Goal: Task Accomplishment & Management: Complete application form

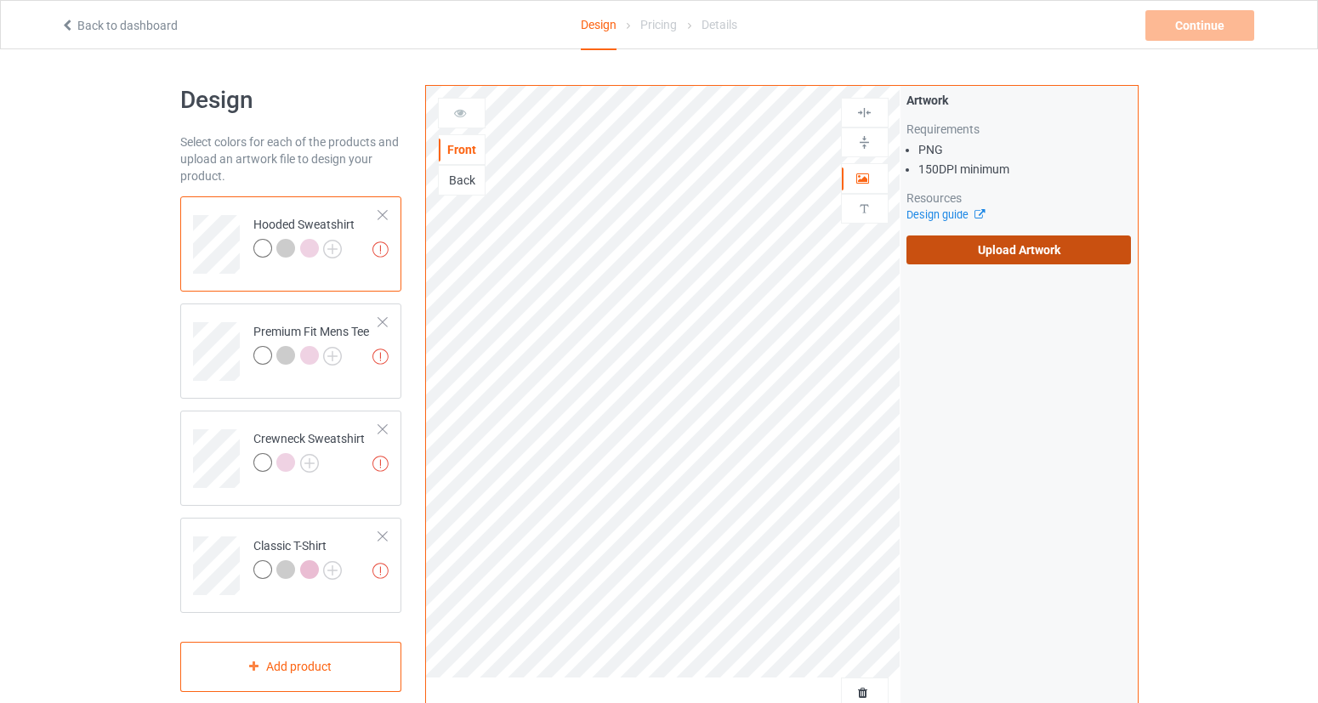
click at [1013, 261] on label "Upload Artwork" at bounding box center [1018, 249] width 225 height 29
click at [0, 0] on input "Upload Artwork" at bounding box center [0, 0] width 0 height 0
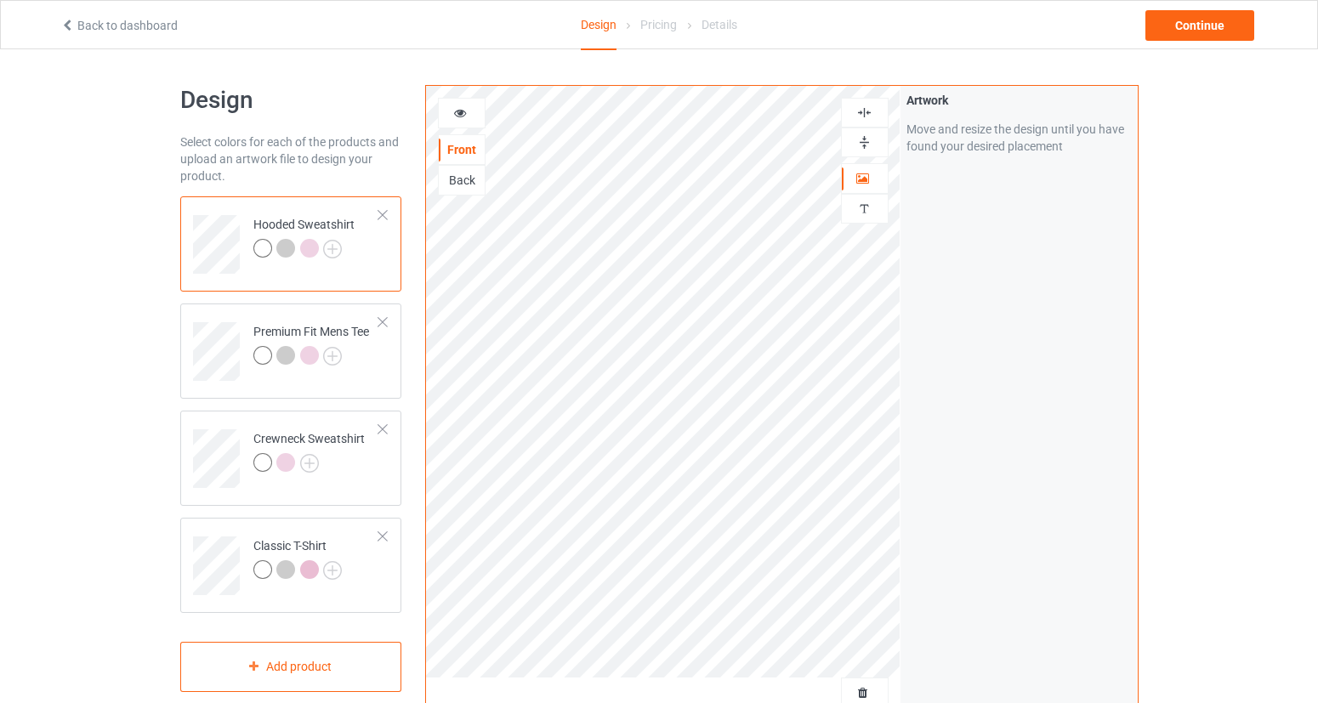
click at [315, 249] on div at bounding box center [309, 248] width 19 height 19
click at [461, 111] on icon at bounding box center [460, 111] width 14 height 12
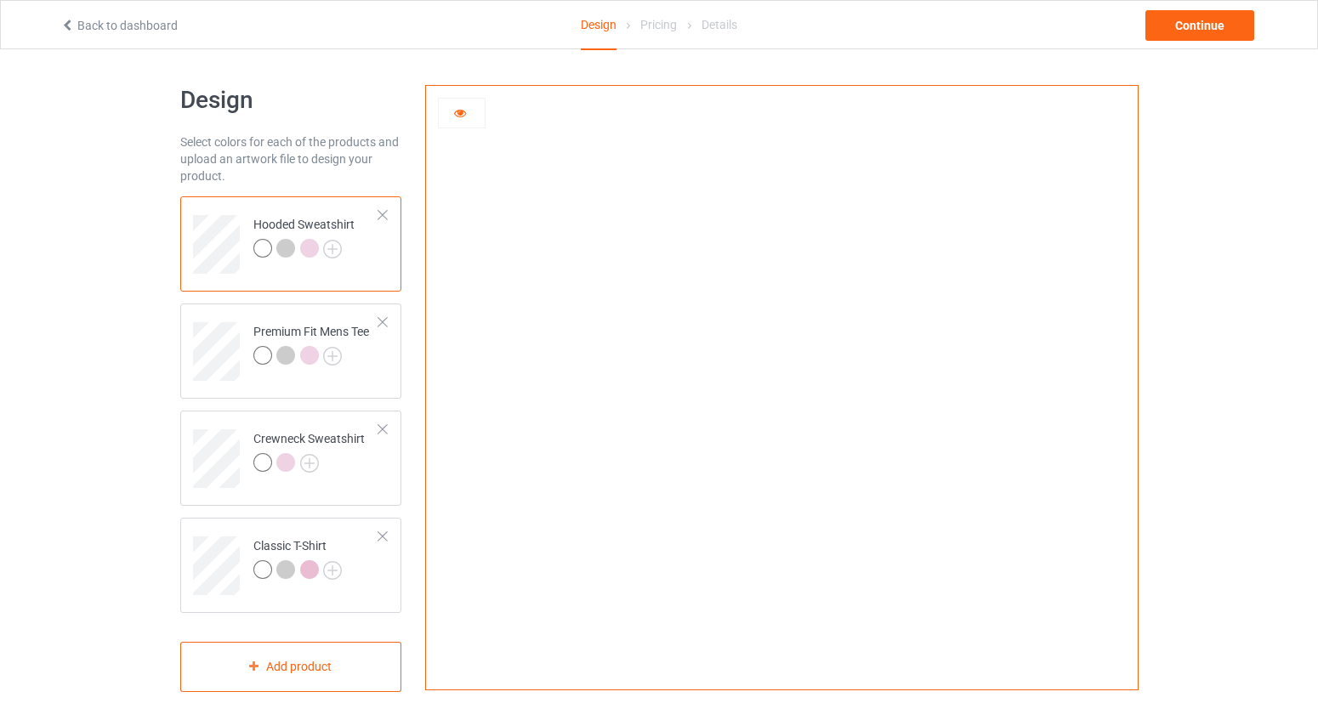
click at [461, 111] on icon at bounding box center [460, 111] width 14 height 12
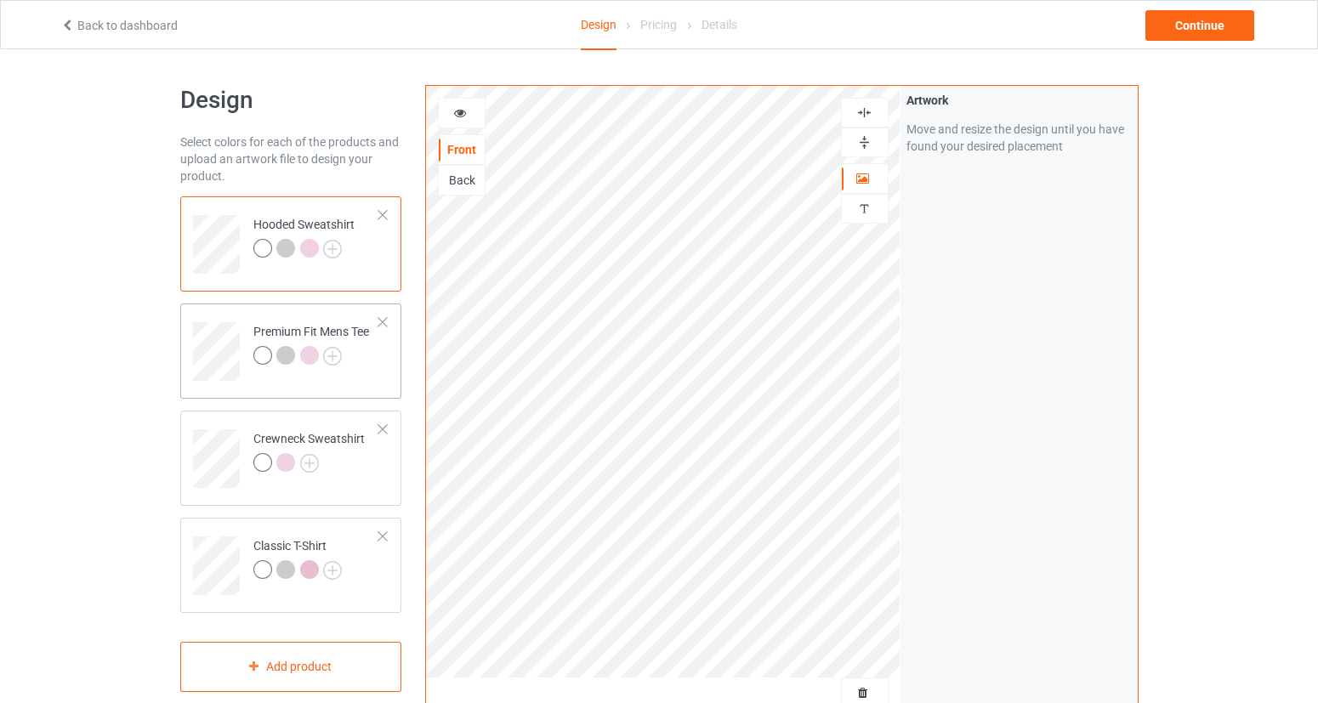
click at [267, 354] on div at bounding box center [262, 355] width 19 height 19
click at [455, 110] on icon at bounding box center [460, 111] width 14 height 12
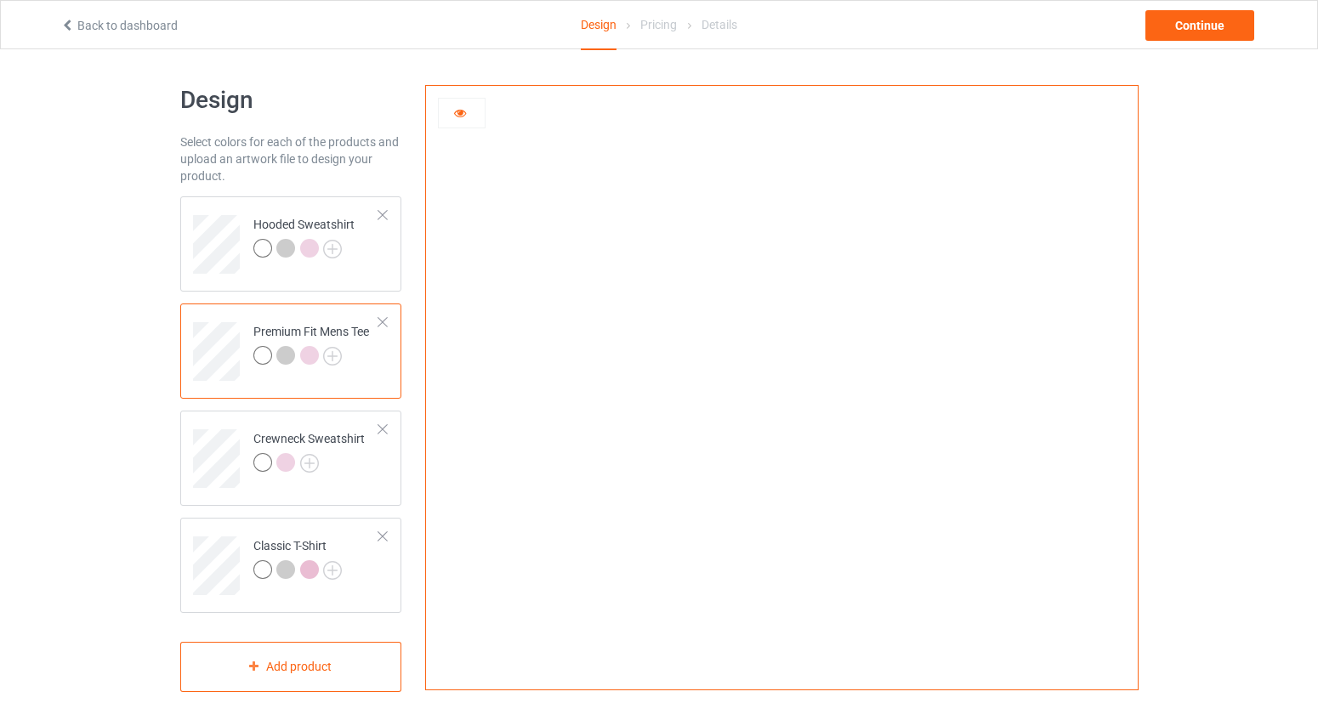
click at [290, 353] on div at bounding box center [285, 355] width 19 height 19
click at [307, 354] on div at bounding box center [309, 355] width 19 height 19
click at [309, 464] on img at bounding box center [309, 463] width 19 height 19
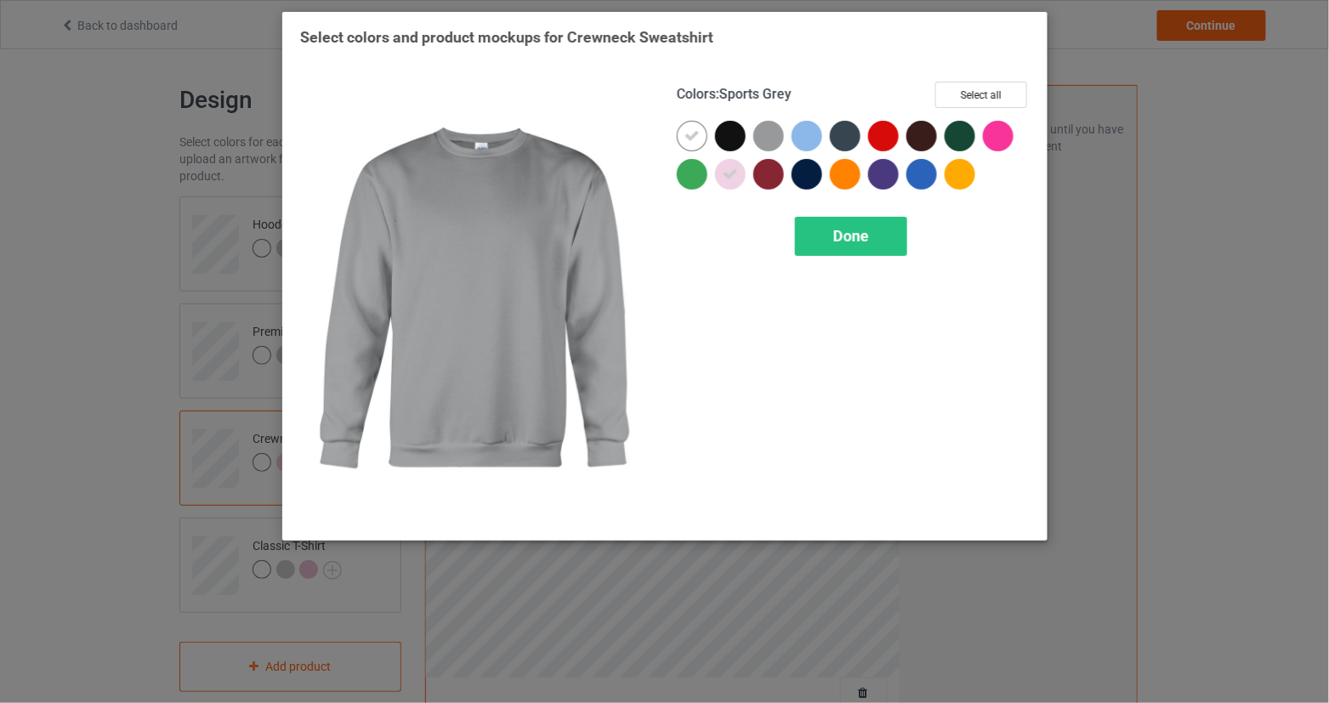
drag, startPoint x: 780, startPoint y: 134, endPoint x: 797, endPoint y: 160, distance: 30.7
click at [780, 134] on div at bounding box center [768, 136] width 31 height 31
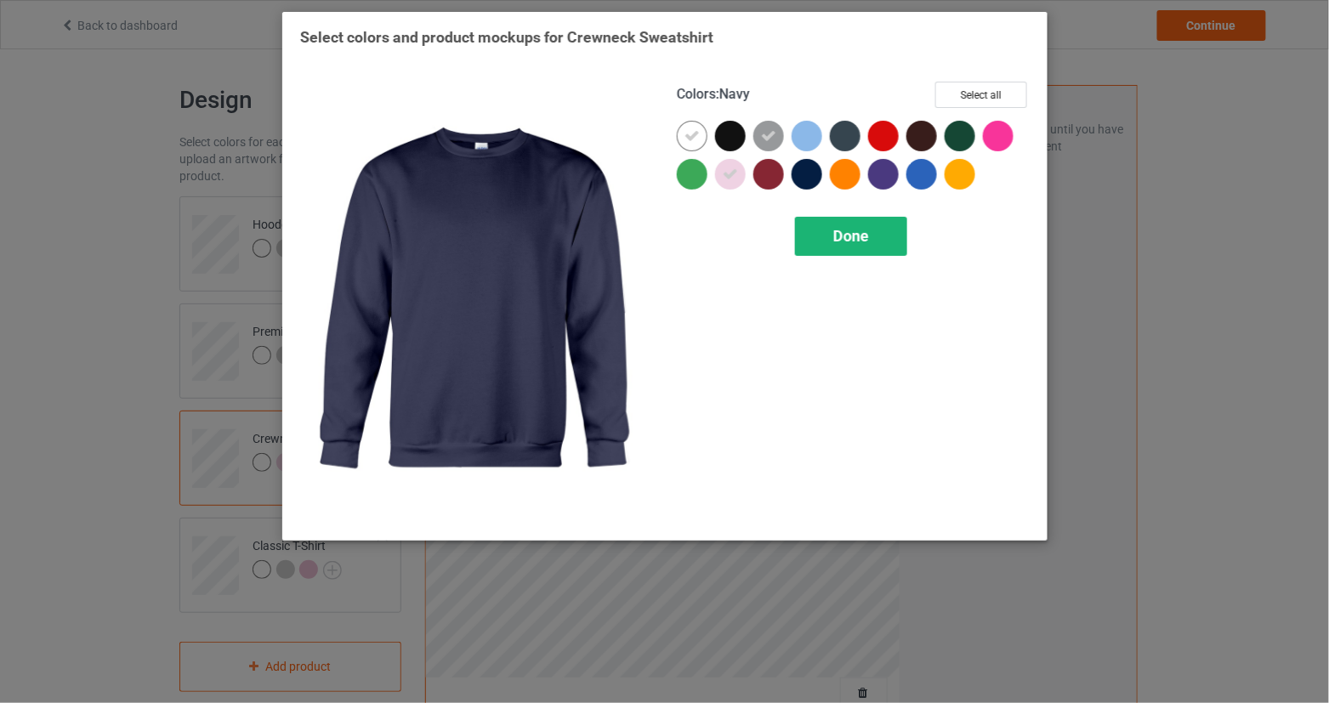
click at [845, 243] on span "Done" at bounding box center [851, 236] width 36 height 18
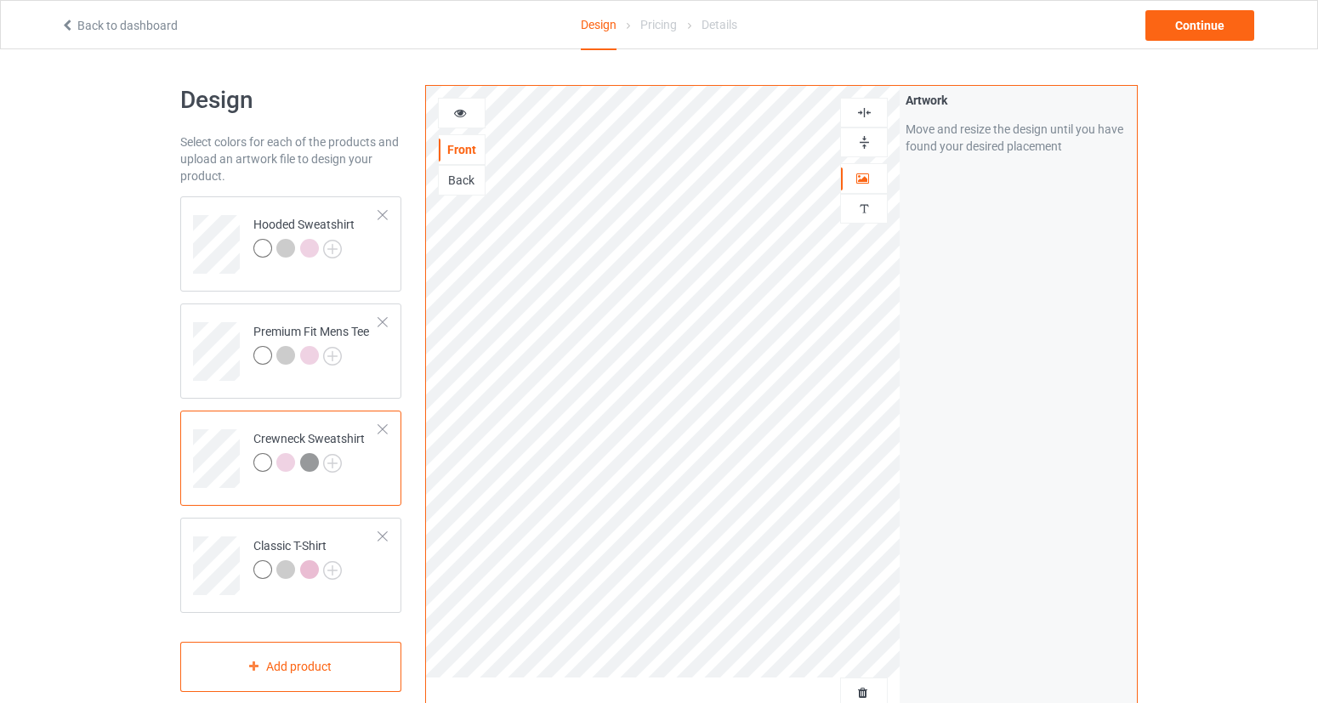
click at [310, 463] on div at bounding box center [309, 462] width 19 height 19
click at [474, 106] on div at bounding box center [462, 113] width 46 height 17
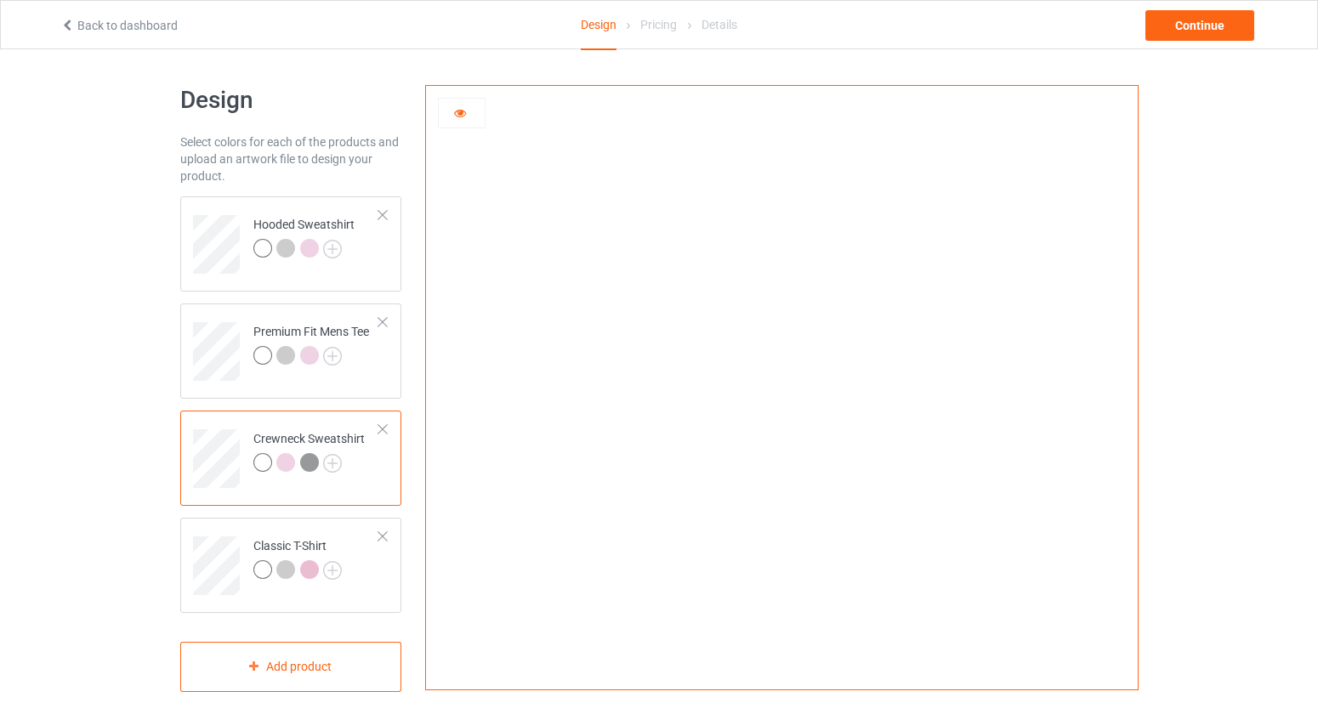
click at [474, 106] on div at bounding box center [462, 113] width 46 height 17
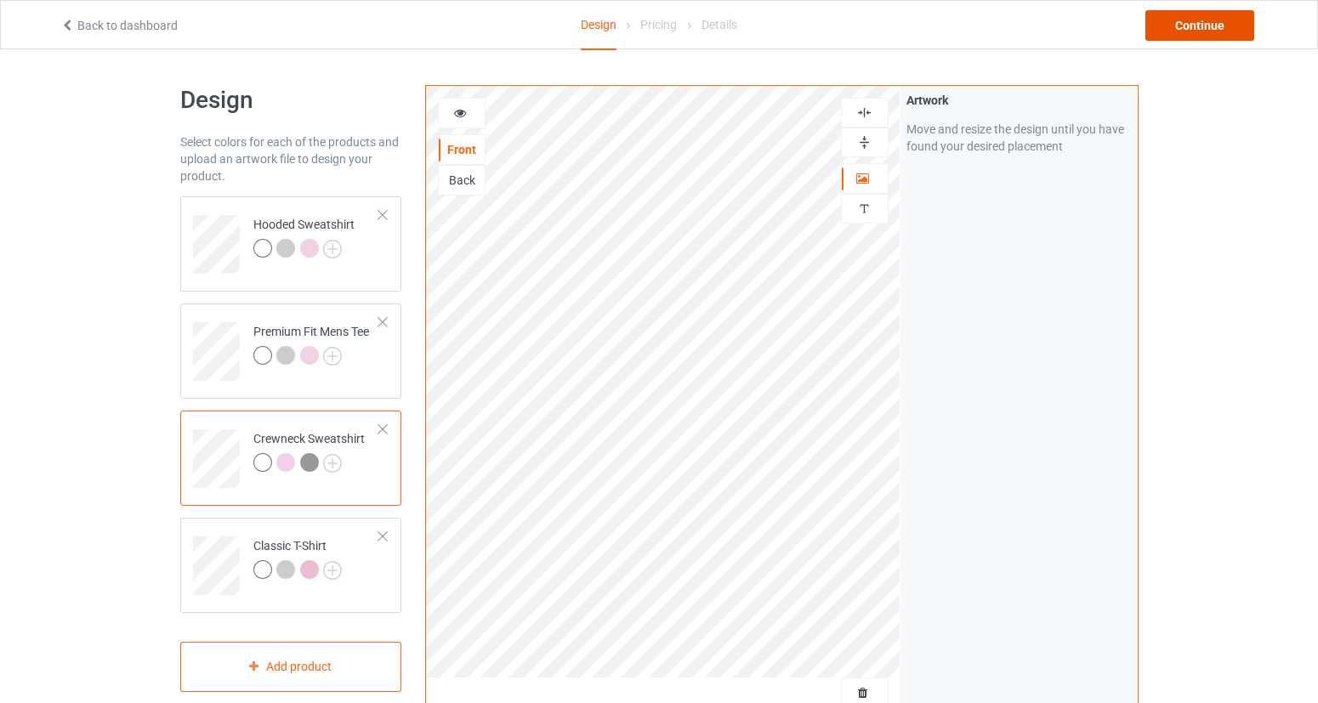
click at [1191, 29] on div "Continue" at bounding box center [1199, 25] width 109 height 31
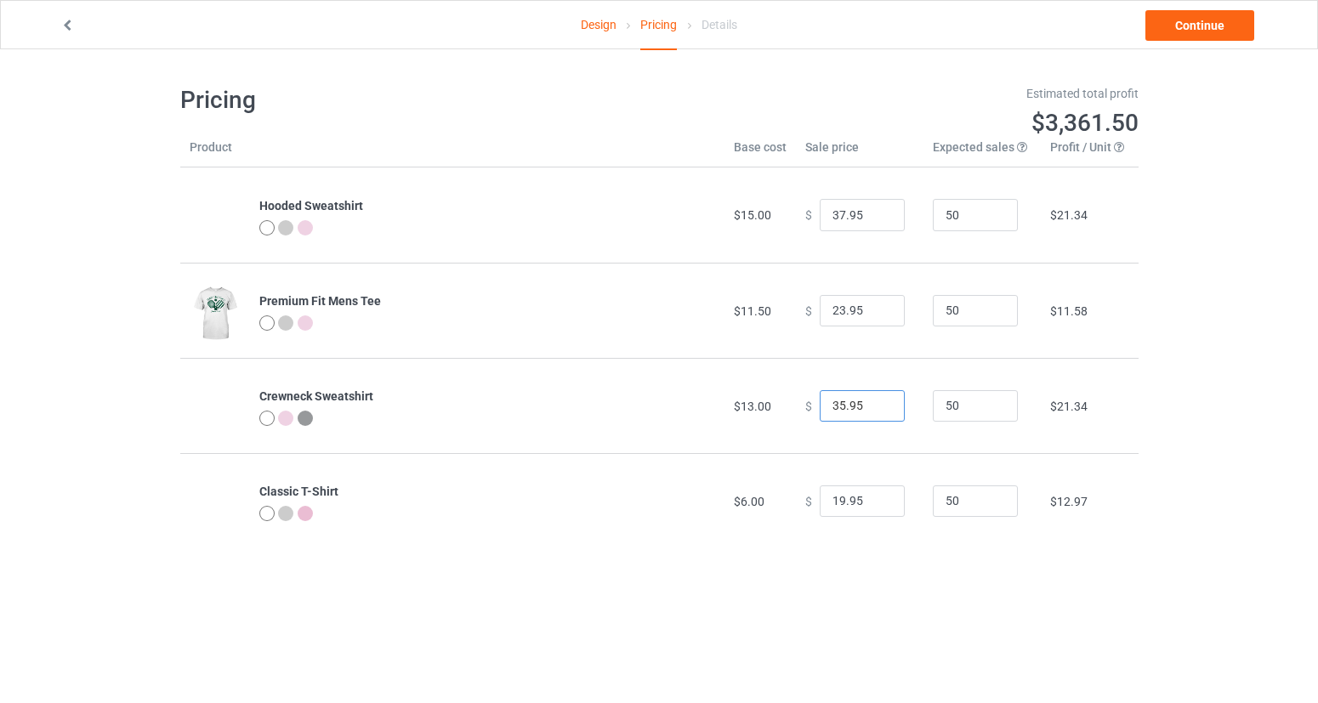
click at [835, 397] on input "35.95" at bounding box center [862, 406] width 85 height 32
drag, startPoint x: 827, startPoint y: 403, endPoint x: 836, endPoint y: 405, distance: 8.7
click at [836, 405] on input "35.95" at bounding box center [862, 406] width 85 height 32
type input "32.95"
click at [1218, 24] on link "Continue" at bounding box center [1199, 25] width 109 height 31
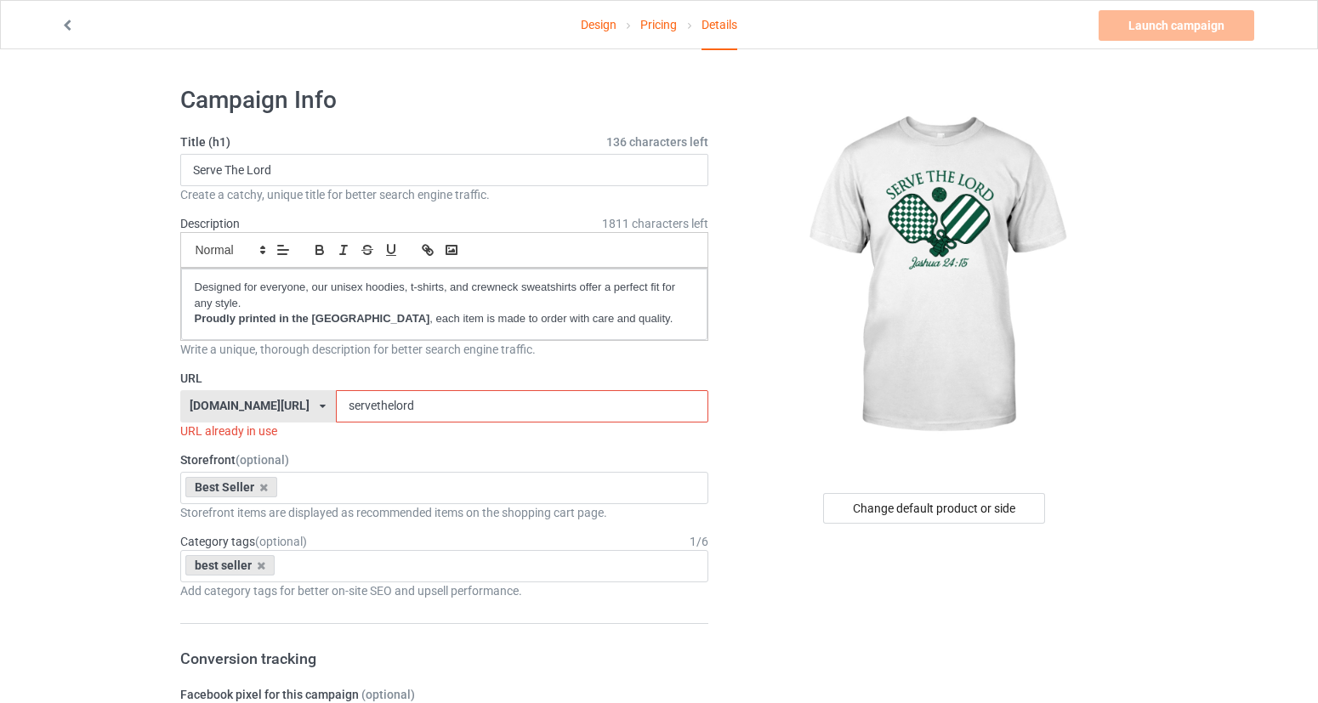
click at [494, 396] on input "servethelord" at bounding box center [522, 406] width 372 height 32
click at [439, 406] on input "servethelord" at bounding box center [522, 406] width 372 height 32
click at [435, 406] on input "servethelord" at bounding box center [522, 406] width 372 height 32
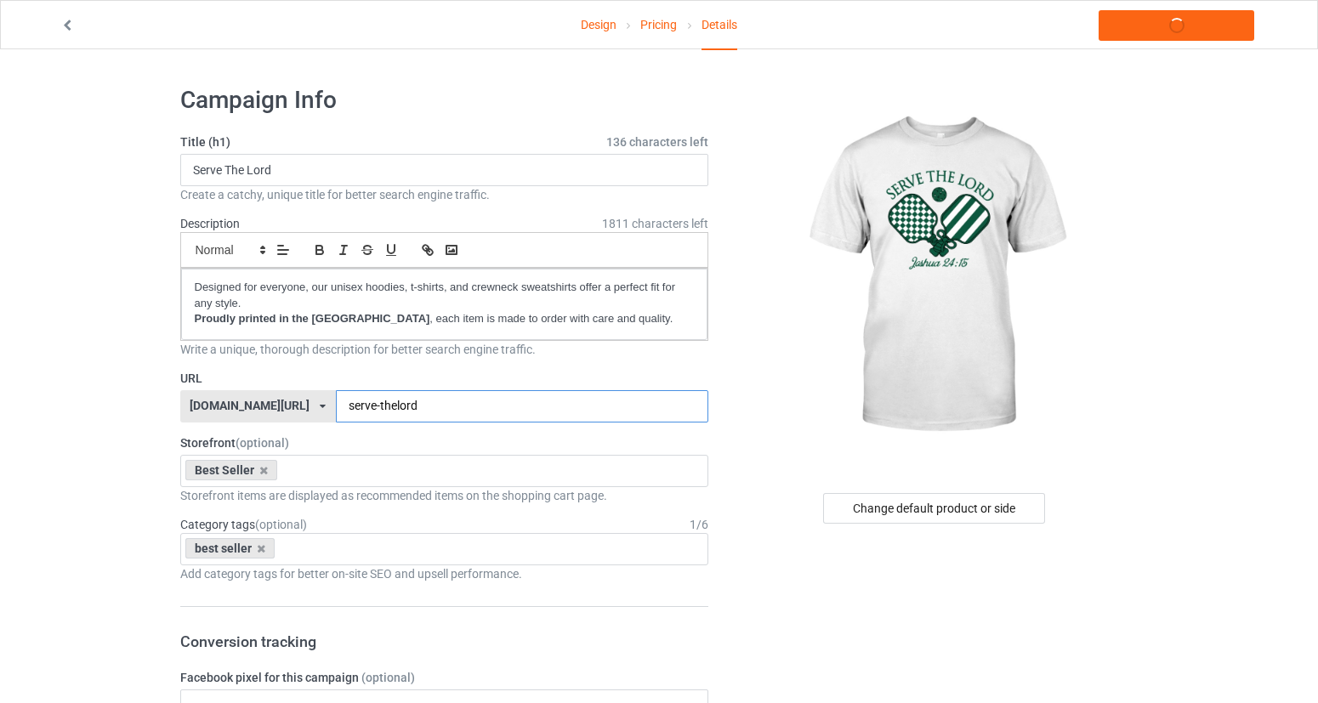
drag, startPoint x: 455, startPoint y: 405, endPoint x: 563, endPoint y: 393, distance: 108.6
click at [455, 405] on input "serve-thelord" at bounding box center [522, 406] width 372 height 32
type input "serve-the-lord"
click at [1186, 29] on link "Launch campaign" at bounding box center [1176, 25] width 156 height 31
